Goal: Task Accomplishment & Management: Manage account settings

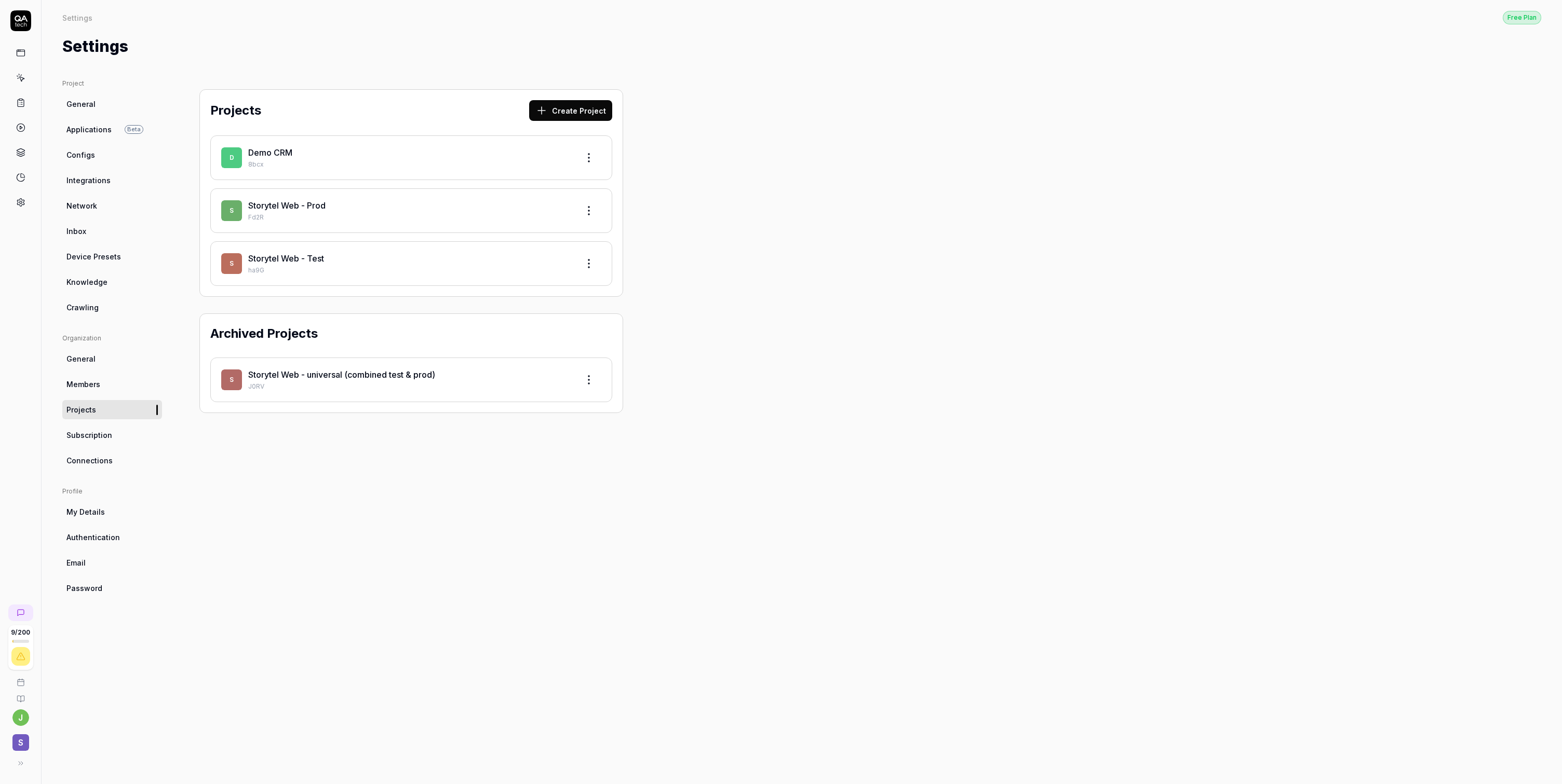
click at [326, 213] on p "Fd2R" at bounding box center [410, 218] width 322 height 10
click at [292, 259] on link "Storytel Web - Test" at bounding box center [286, 258] width 76 height 10
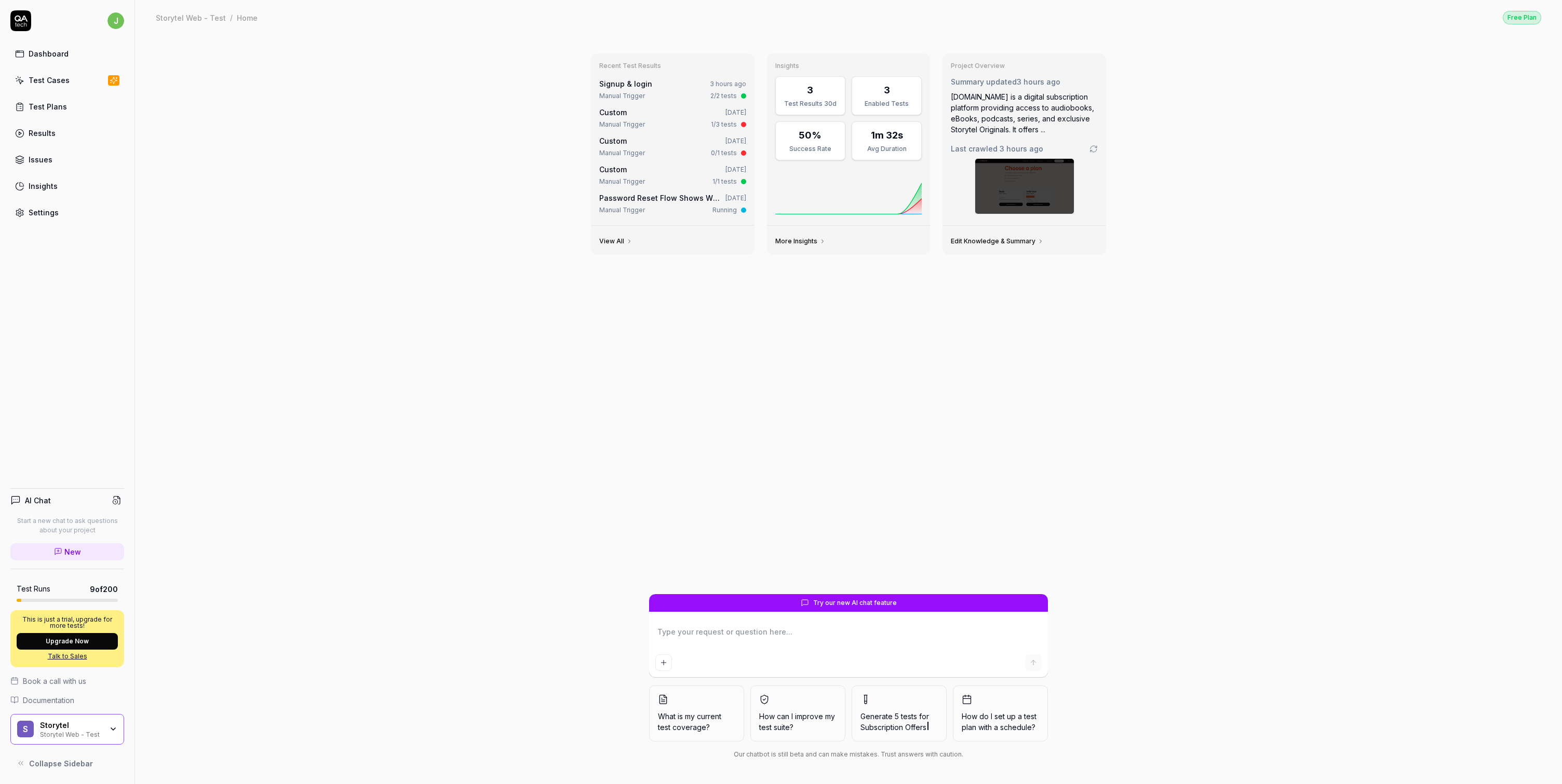
click at [50, 83] on div "Test Cases" at bounding box center [49, 81] width 41 height 11
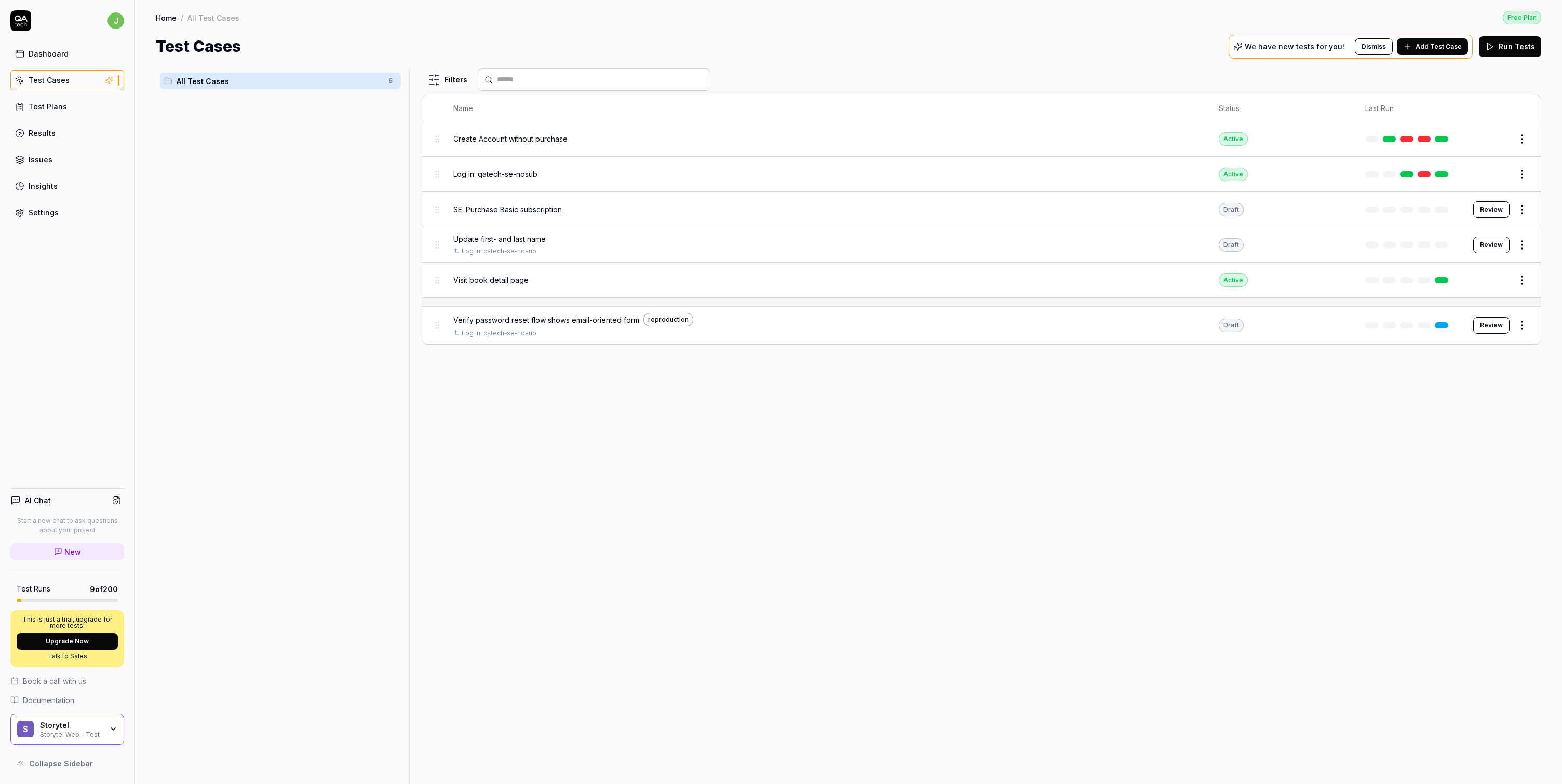
click at [496, 274] on span "Visit book detail page" at bounding box center [491, 280] width 75 height 11
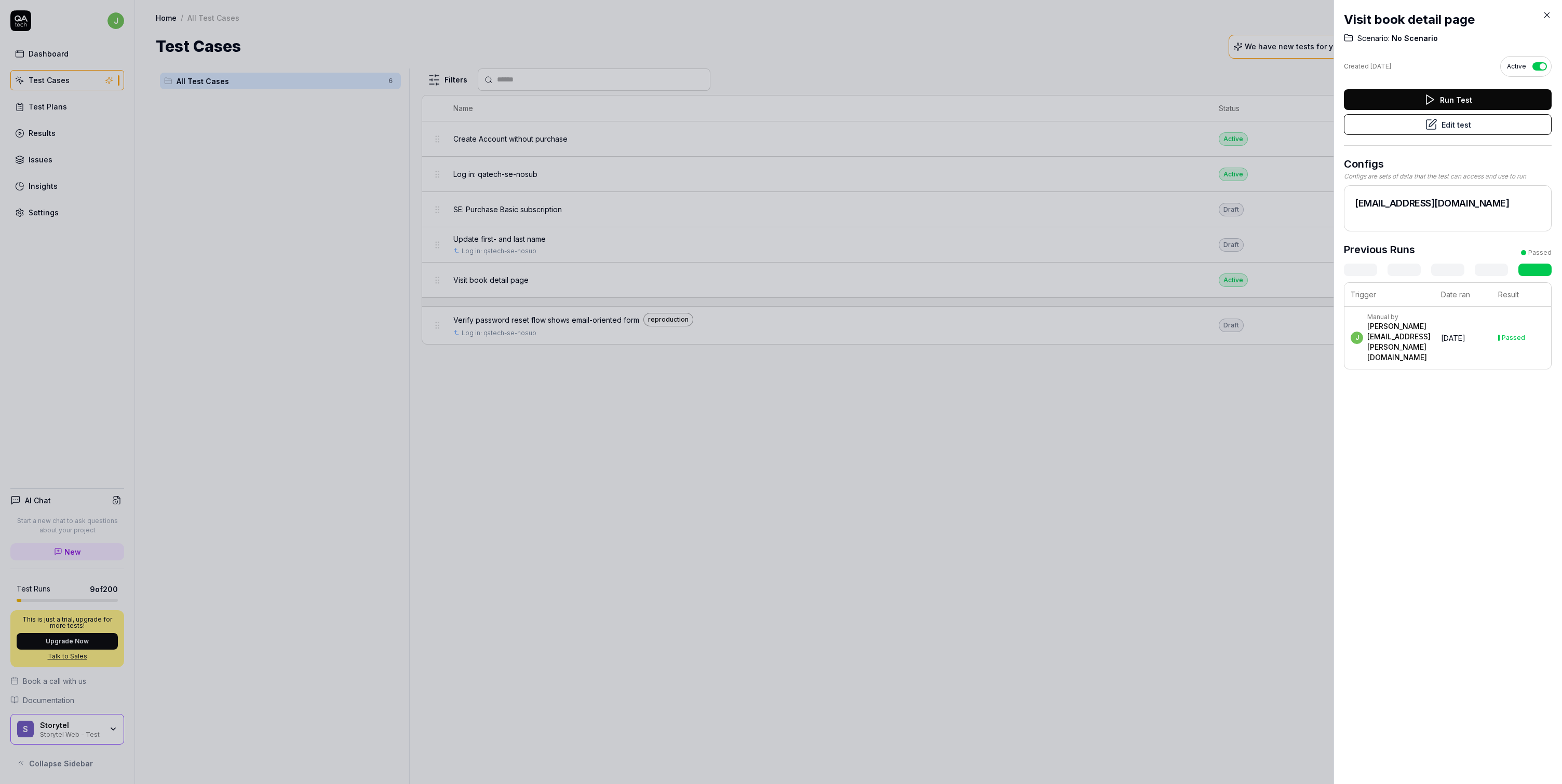
click at [1459, 124] on button "Edit test" at bounding box center [1448, 124] width 208 height 20
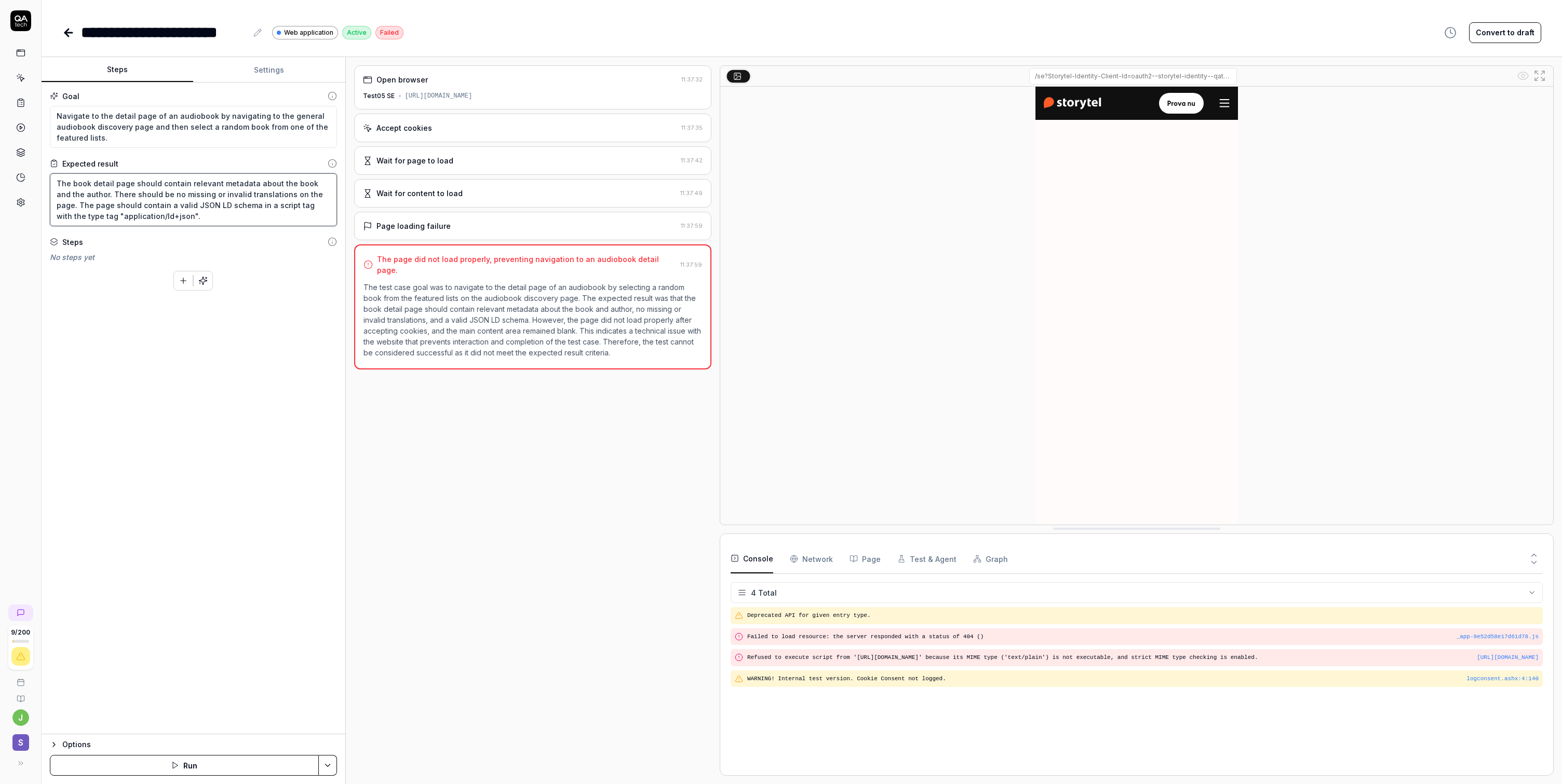
drag, startPoint x: 165, startPoint y: 214, endPoint x: 303, endPoint y: 192, distance: 139.7
click at [303, 192] on textarea "The book detail page should contain relevant metadata about the book and the au…" at bounding box center [193, 200] width 287 height 53
click at [14, 53] on link at bounding box center [20, 53] width 18 height 18
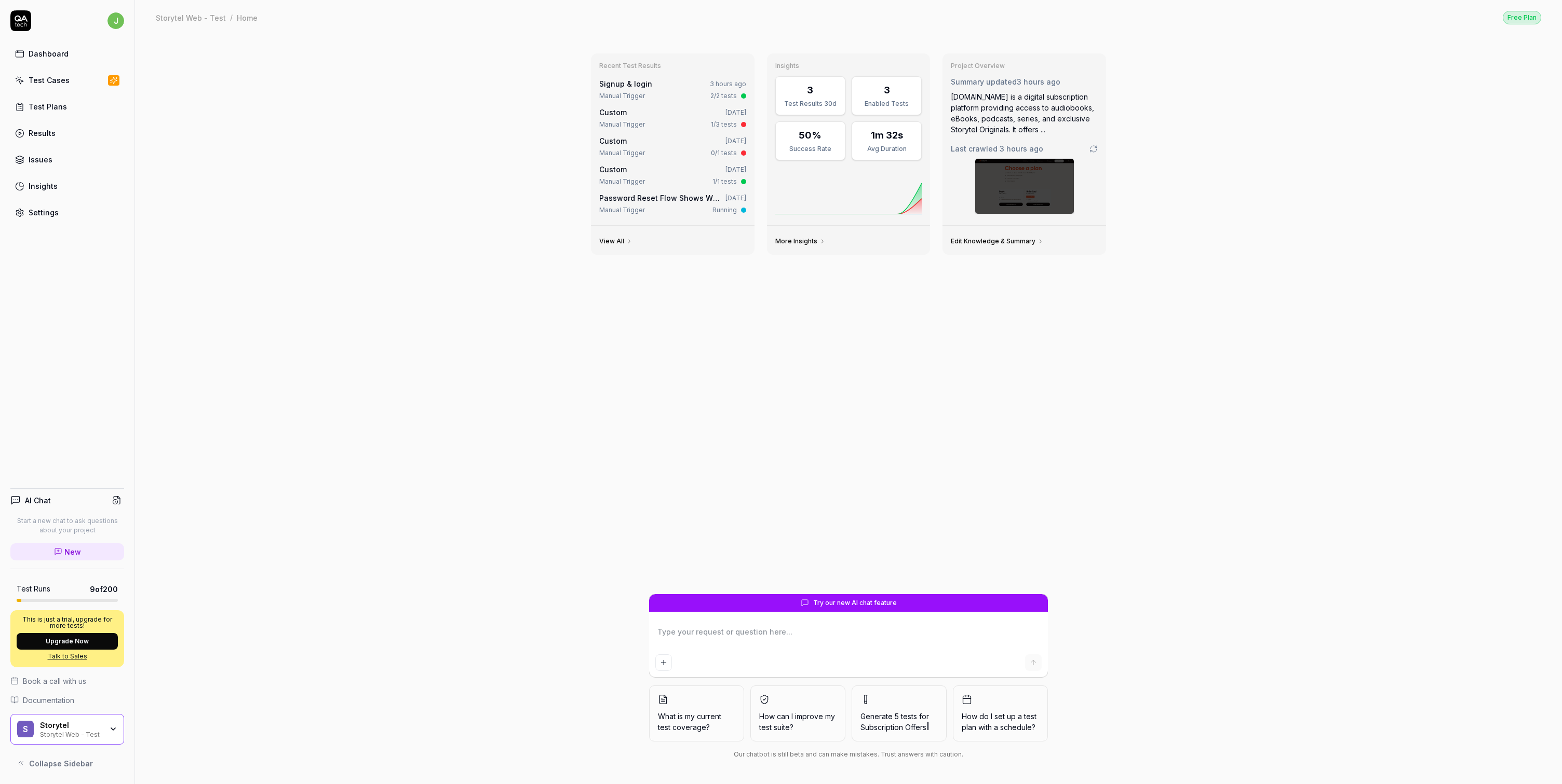
click at [50, 79] on div "Test Cases" at bounding box center [49, 81] width 41 height 11
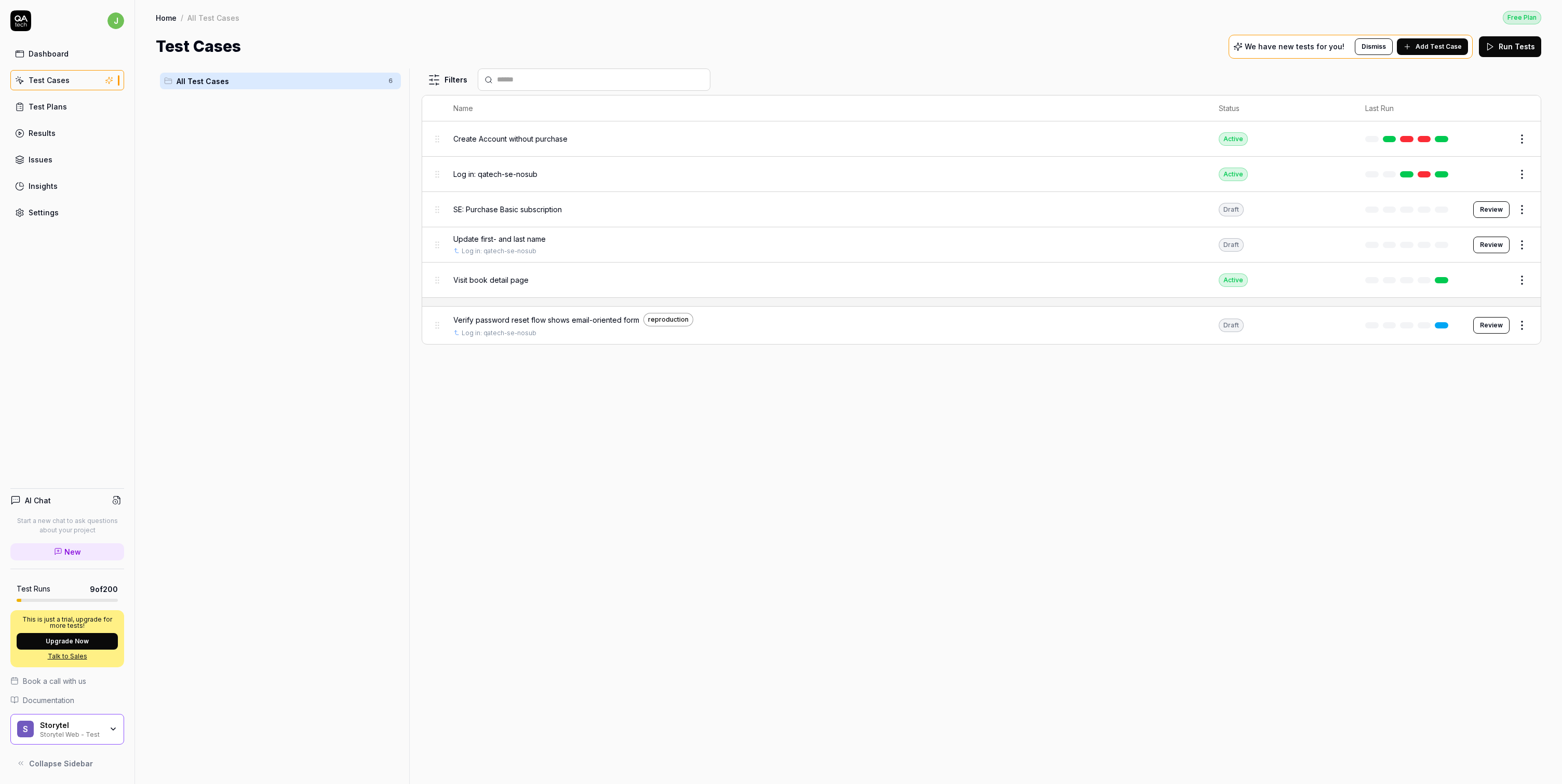
click at [66, 59] on link "Dashboard" at bounding box center [67, 54] width 114 height 20
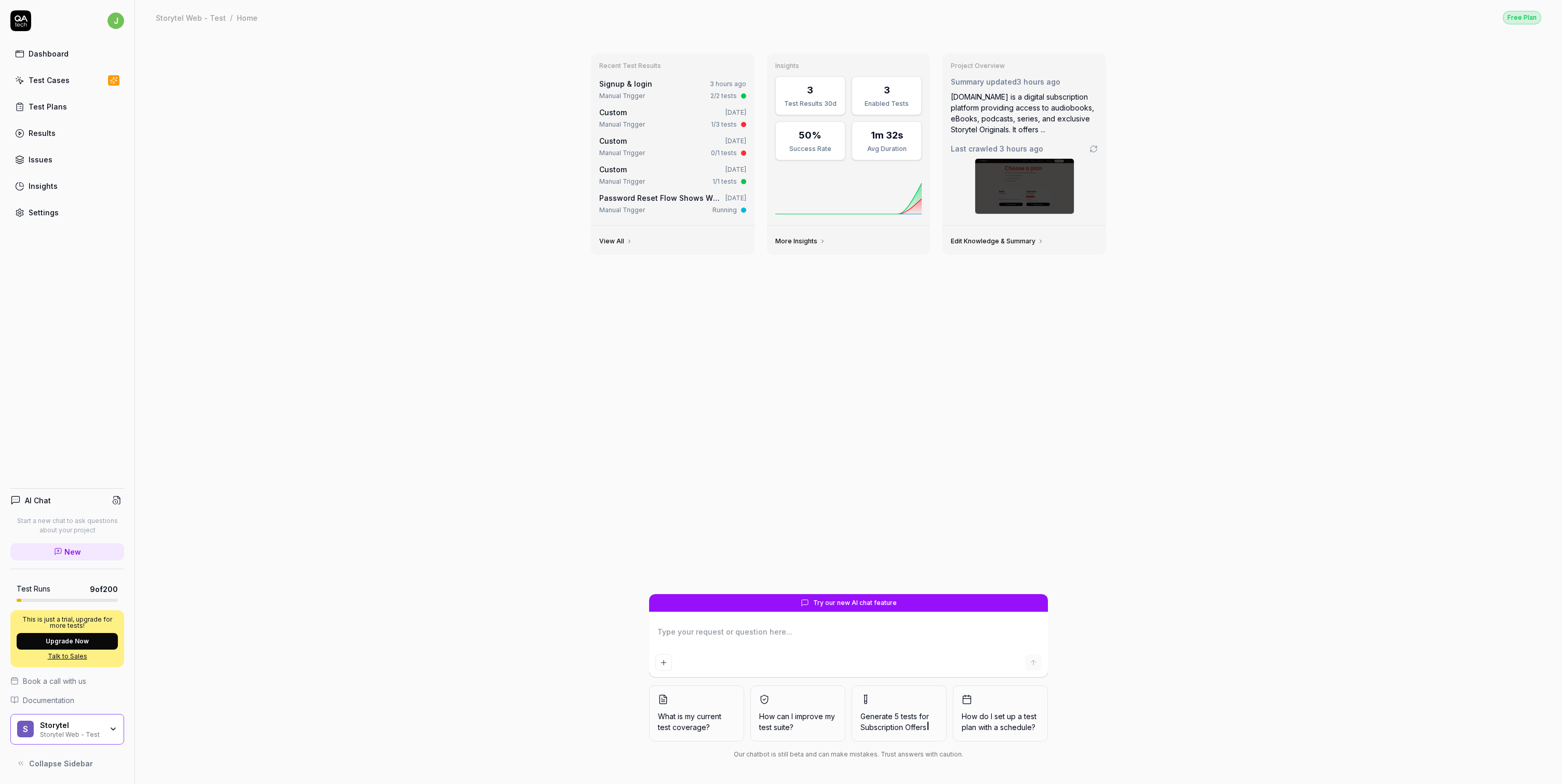
click at [97, 727] on div "Storytel" at bounding box center [71, 726] width 62 height 10
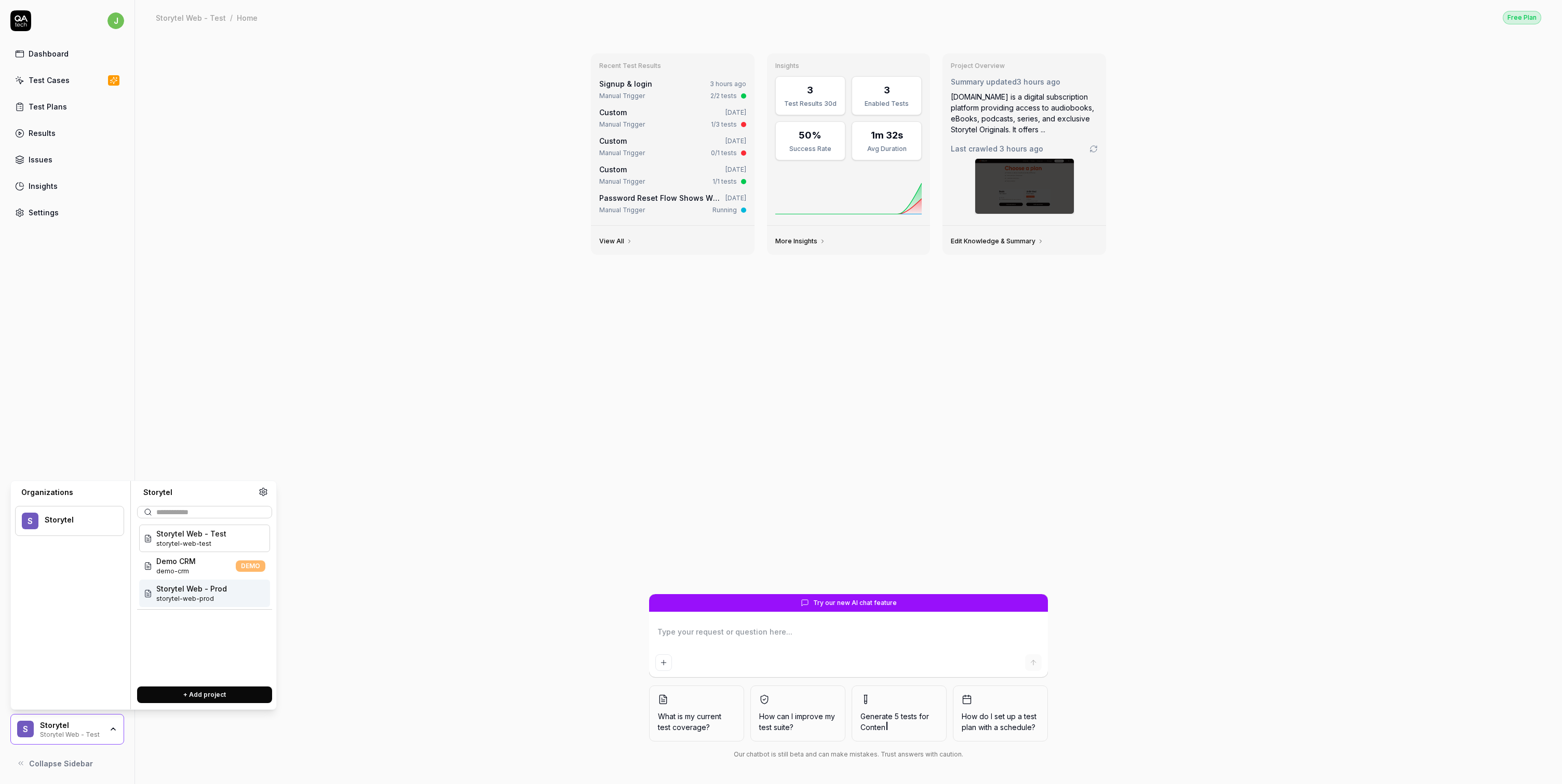
click at [195, 585] on span "Storytel Web - Prod" at bounding box center [191, 589] width 70 height 11
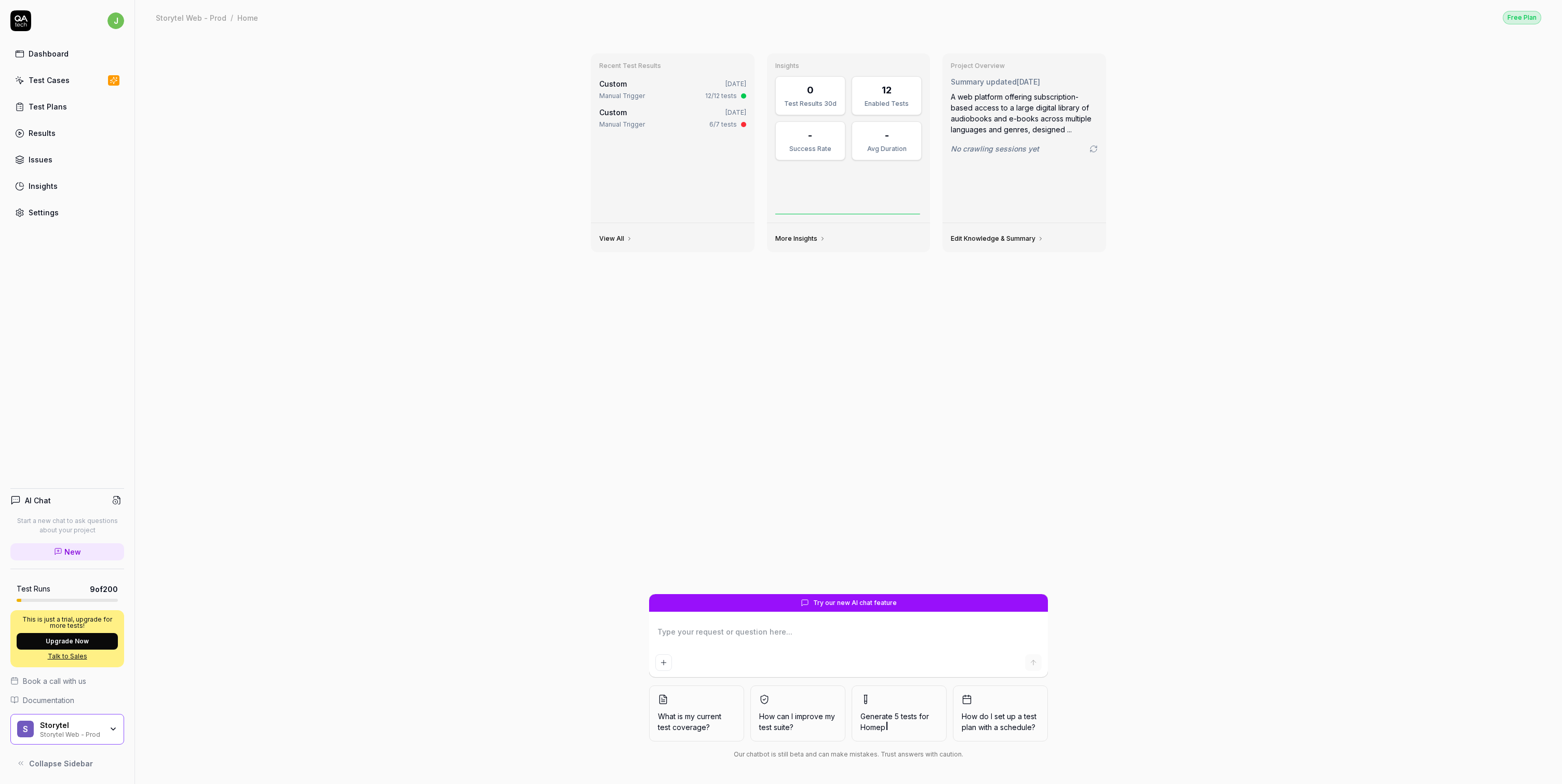
type textarea "*"
click at [51, 81] on div "Test Cases" at bounding box center [49, 81] width 41 height 11
